Goal: Navigation & Orientation: Find specific page/section

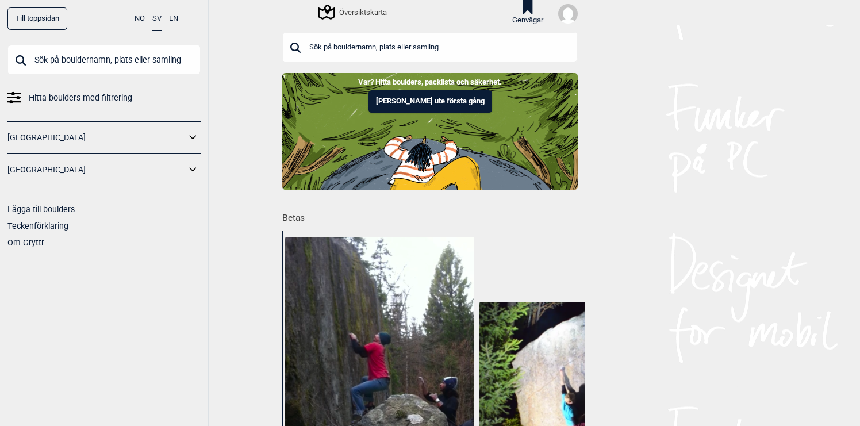
click at [66, 64] on input "text" at bounding box center [103, 60] width 193 height 30
type input "s"
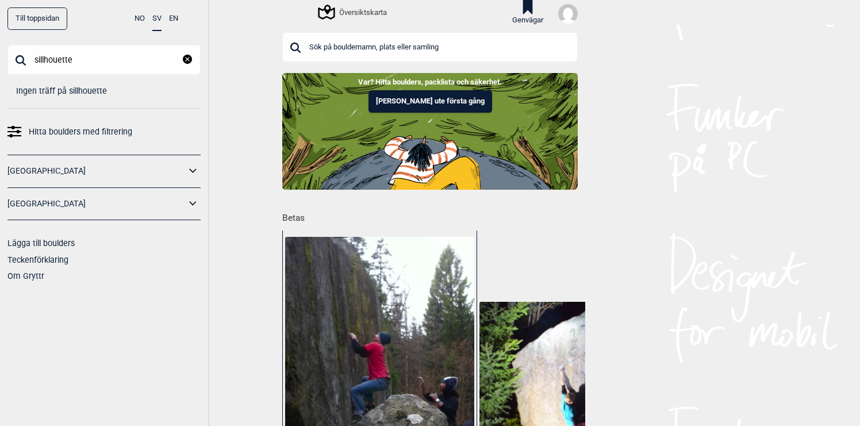
click at [47, 60] on input "sillhouette" at bounding box center [103, 60] width 193 height 30
type input "silhouette"
click at [188, 59] on icon "Lukk" at bounding box center [187, 59] width 9 height 9
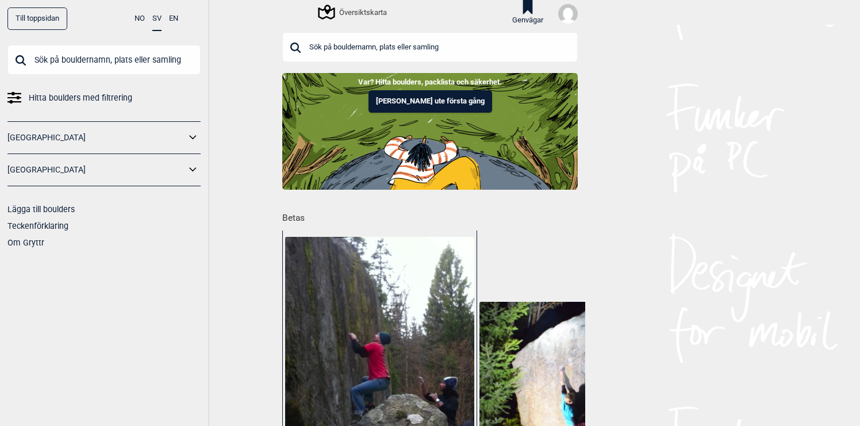
click at [57, 63] on input "text" at bounding box center [103, 60] width 193 height 30
type input "r"
type input "v"
type input "o"
type input "c"
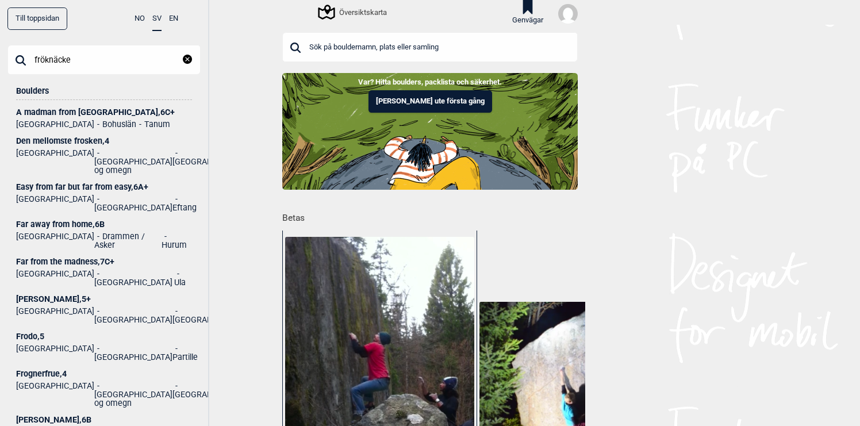
type input "fröknäcke"
click at [186, 60] on icon "reset" at bounding box center [187, 59] width 9 height 9
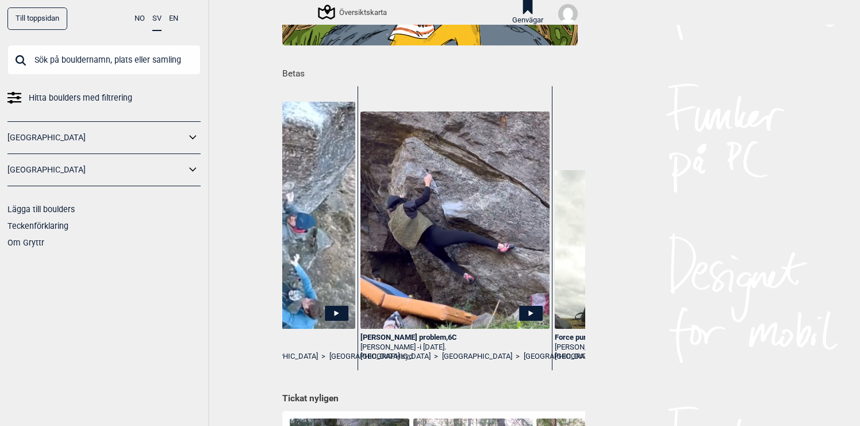
scroll to position [0, 8278]
click at [194, 170] on icon at bounding box center [192, 169] width 7 height 4
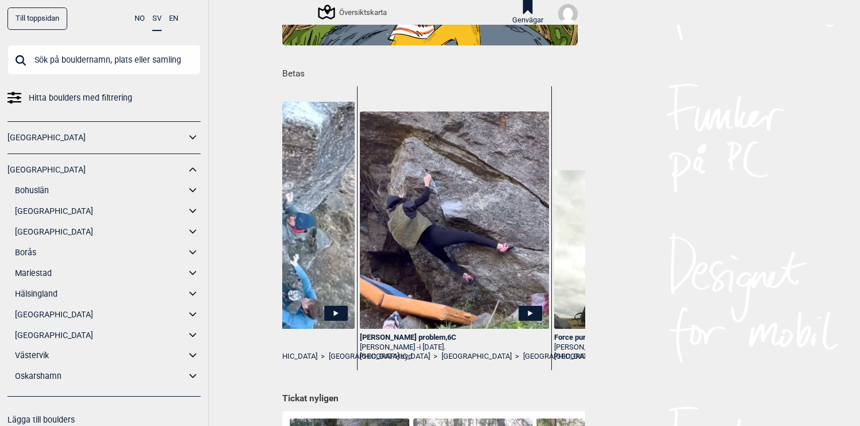
click at [195, 210] on icon at bounding box center [192, 211] width 7 height 4
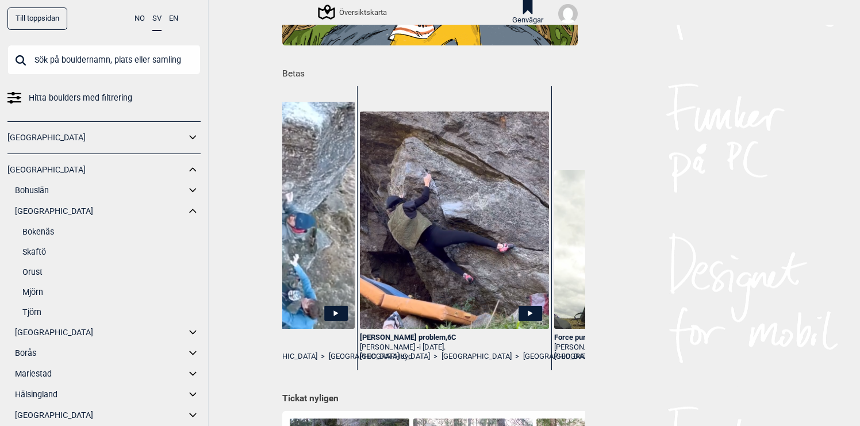
click at [33, 312] on link "Tjörn" at bounding box center [111, 312] width 178 height 17
